Goal: Navigation & Orientation: Find specific page/section

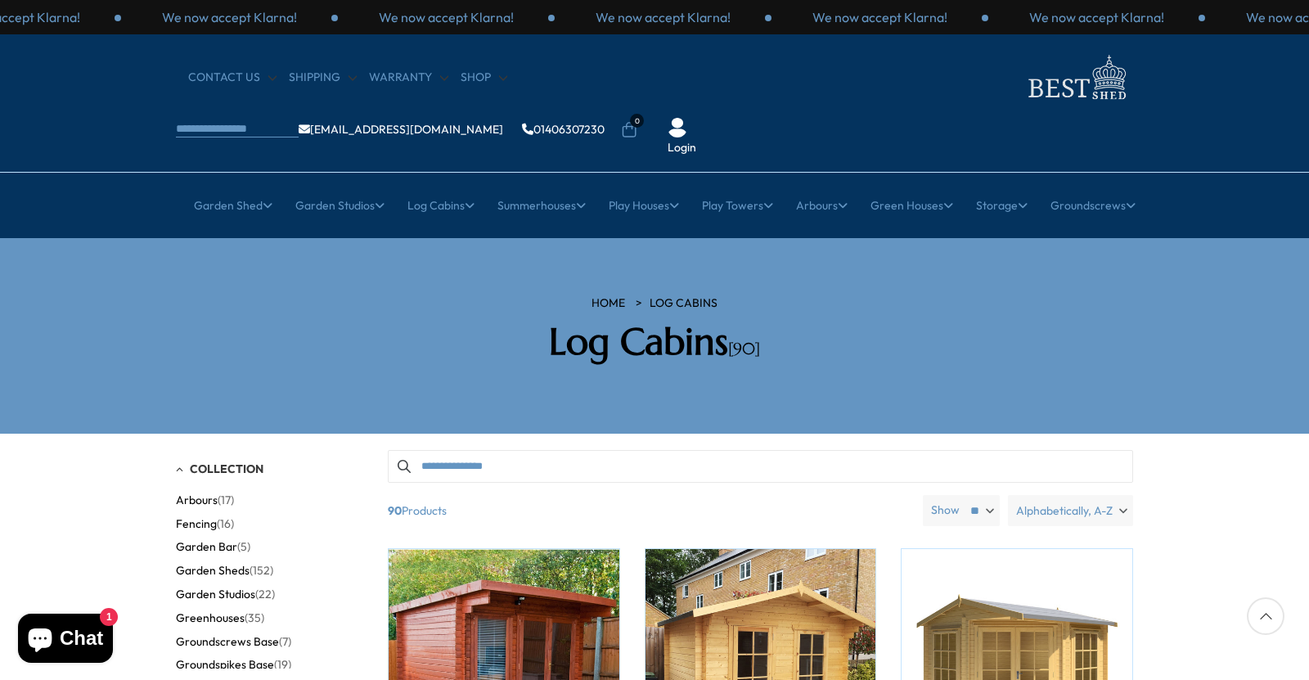
click at [228, 611] on span "Greenhouses" at bounding box center [210, 618] width 69 height 14
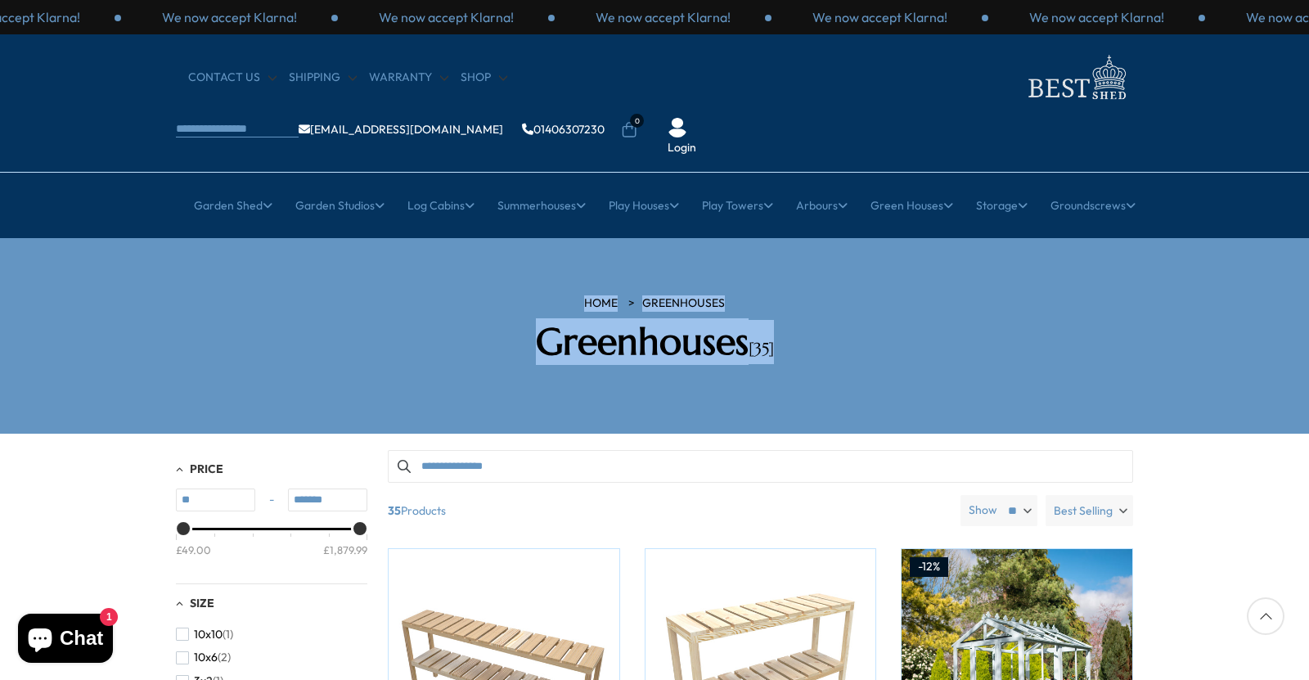
drag, startPoint x: 1308, startPoint y: 162, endPoint x: 1308, endPoint y: 294, distance: 131.8
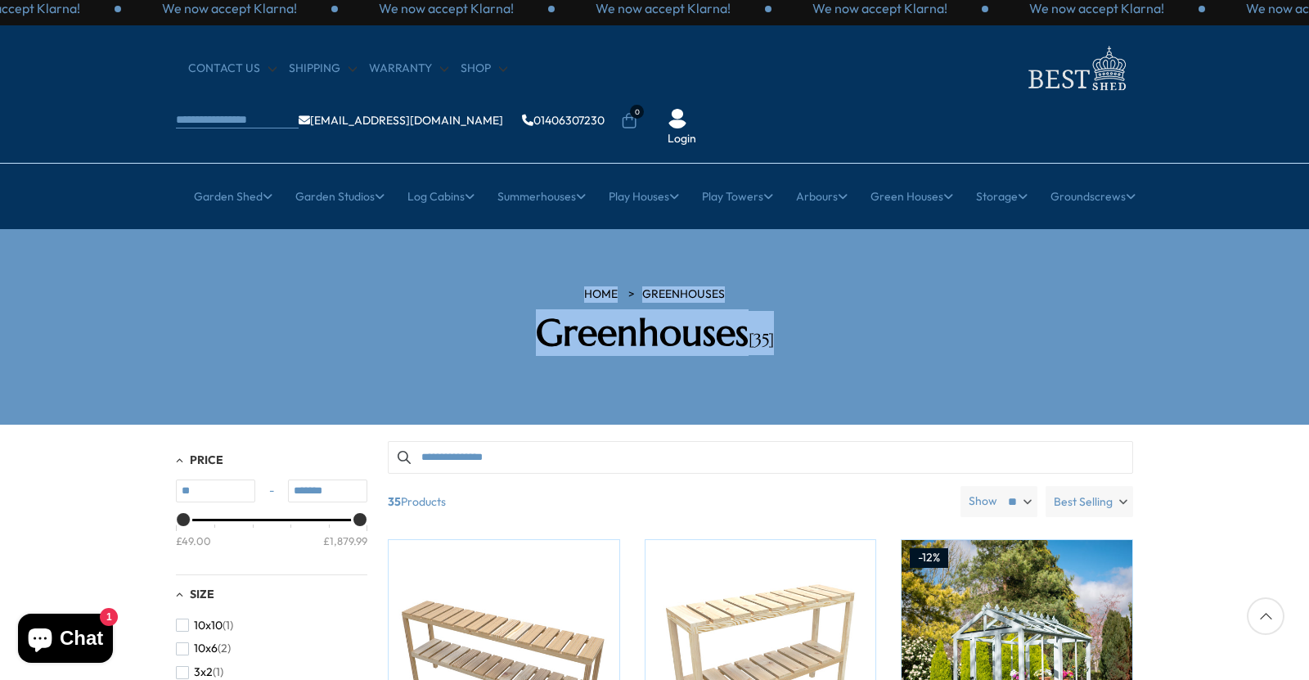
scroll to position [9, 0]
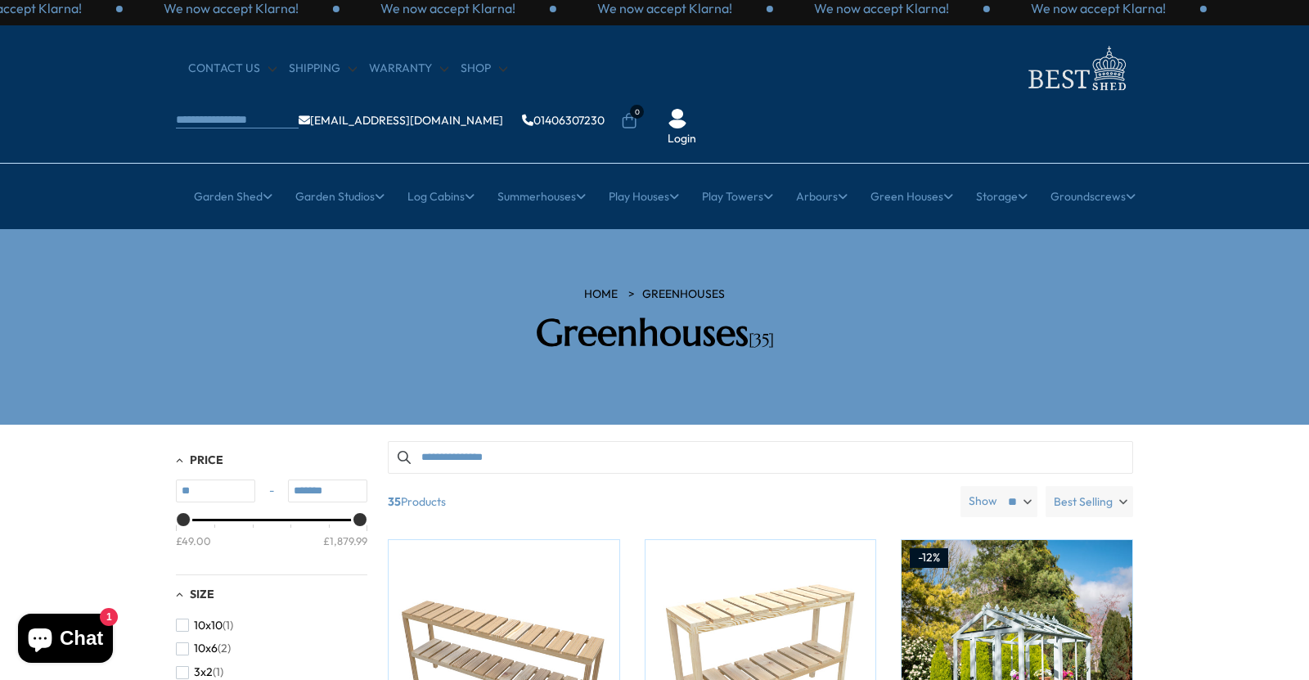
drag, startPoint x: 1275, startPoint y: 621, endPoint x: 1266, endPoint y: 523, distance: 98.6
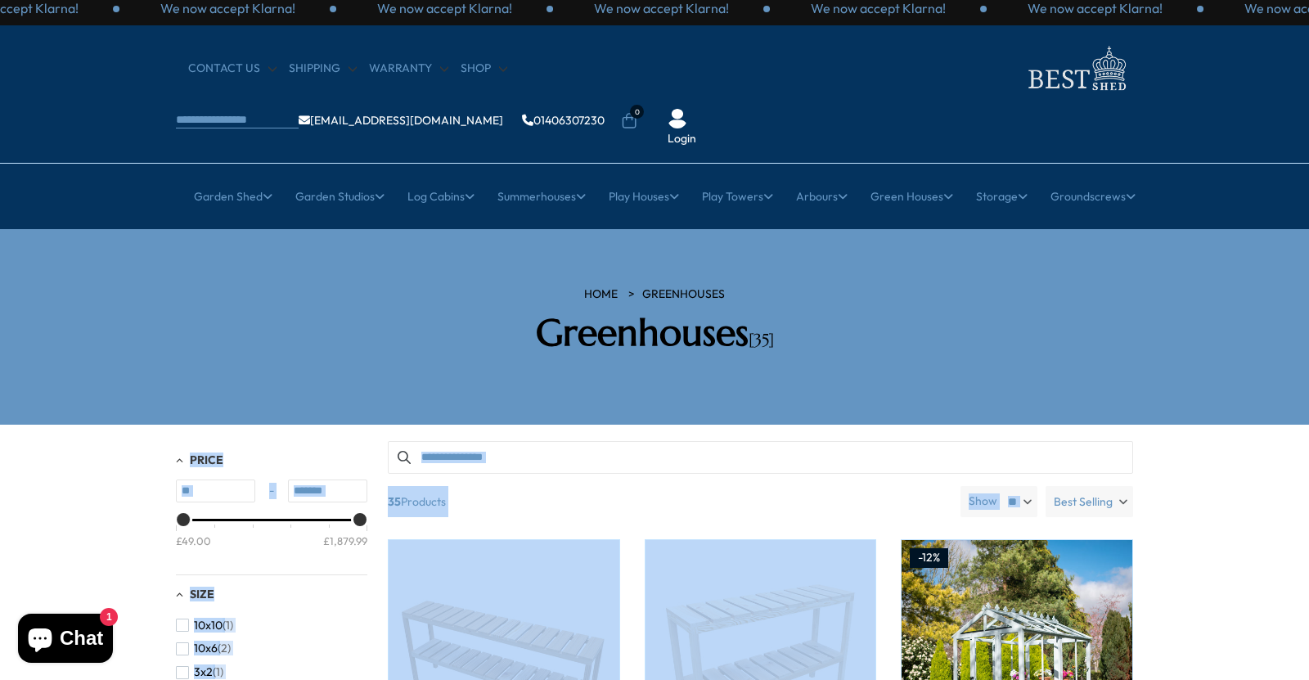
drag, startPoint x: 1308, startPoint y: 272, endPoint x: 1305, endPoint y: 476, distance: 204.6
